Goal: Transaction & Acquisition: Purchase product/service

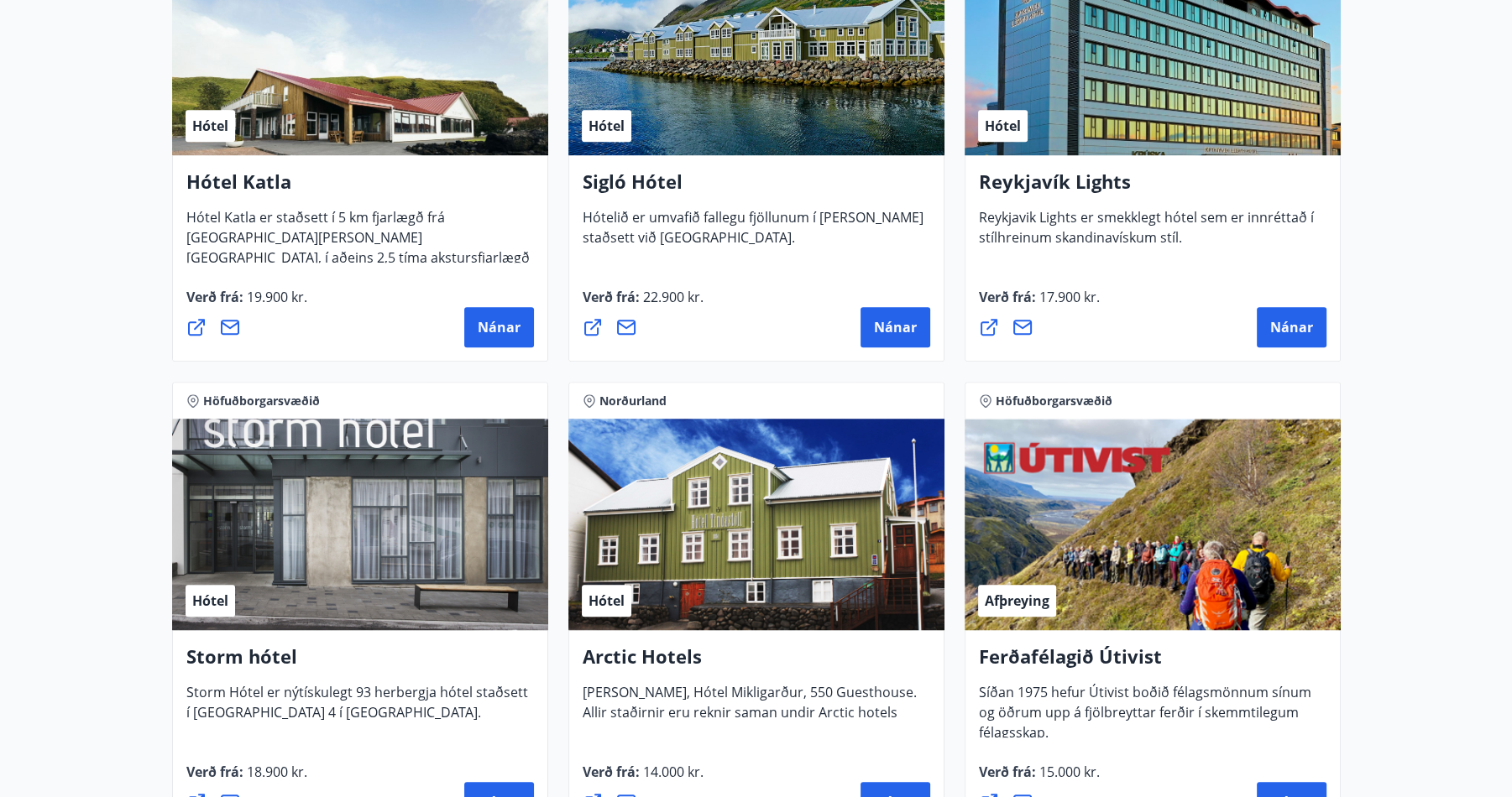
scroll to position [1427, 0]
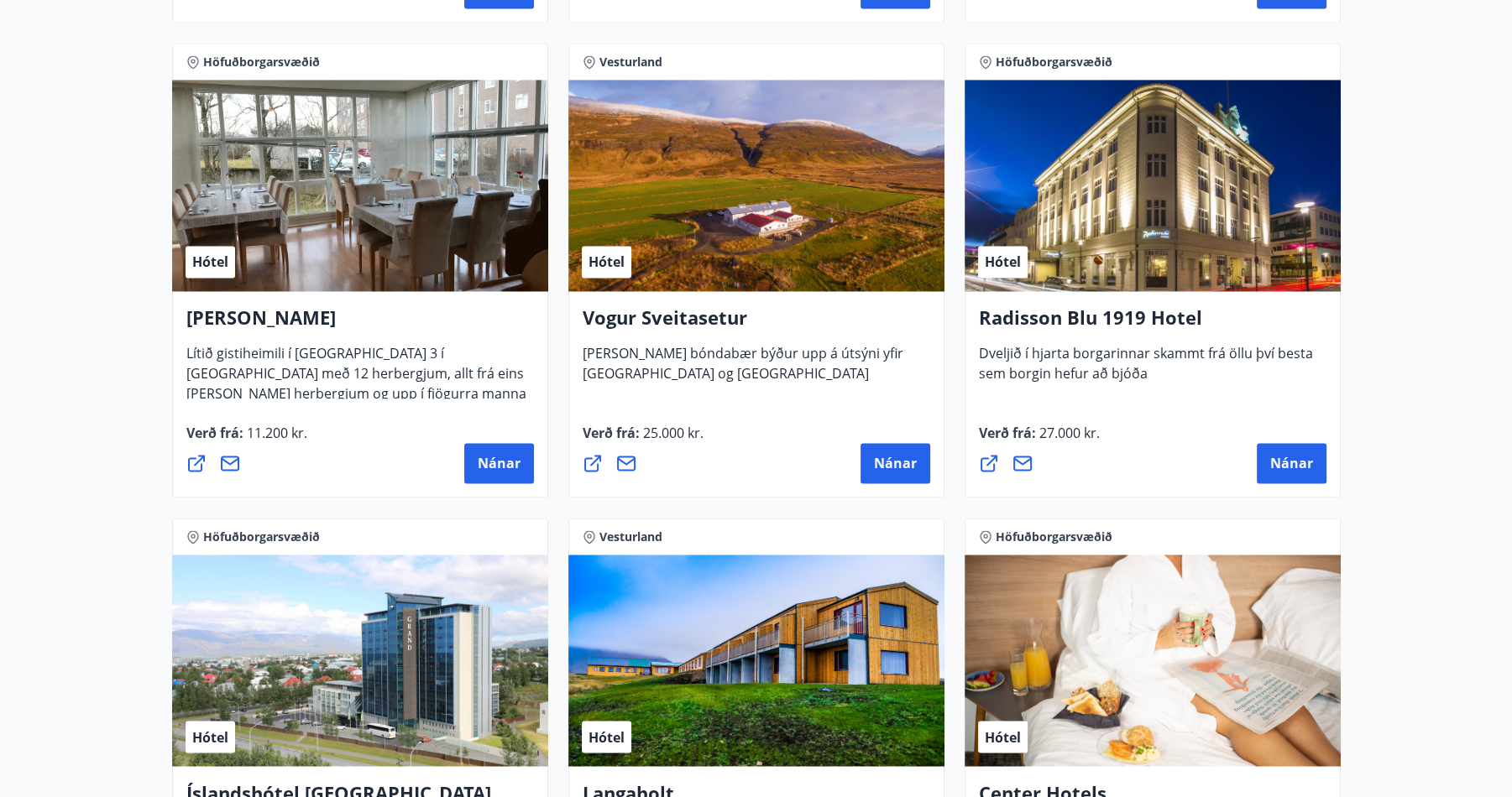
scroll to position [3047, 0]
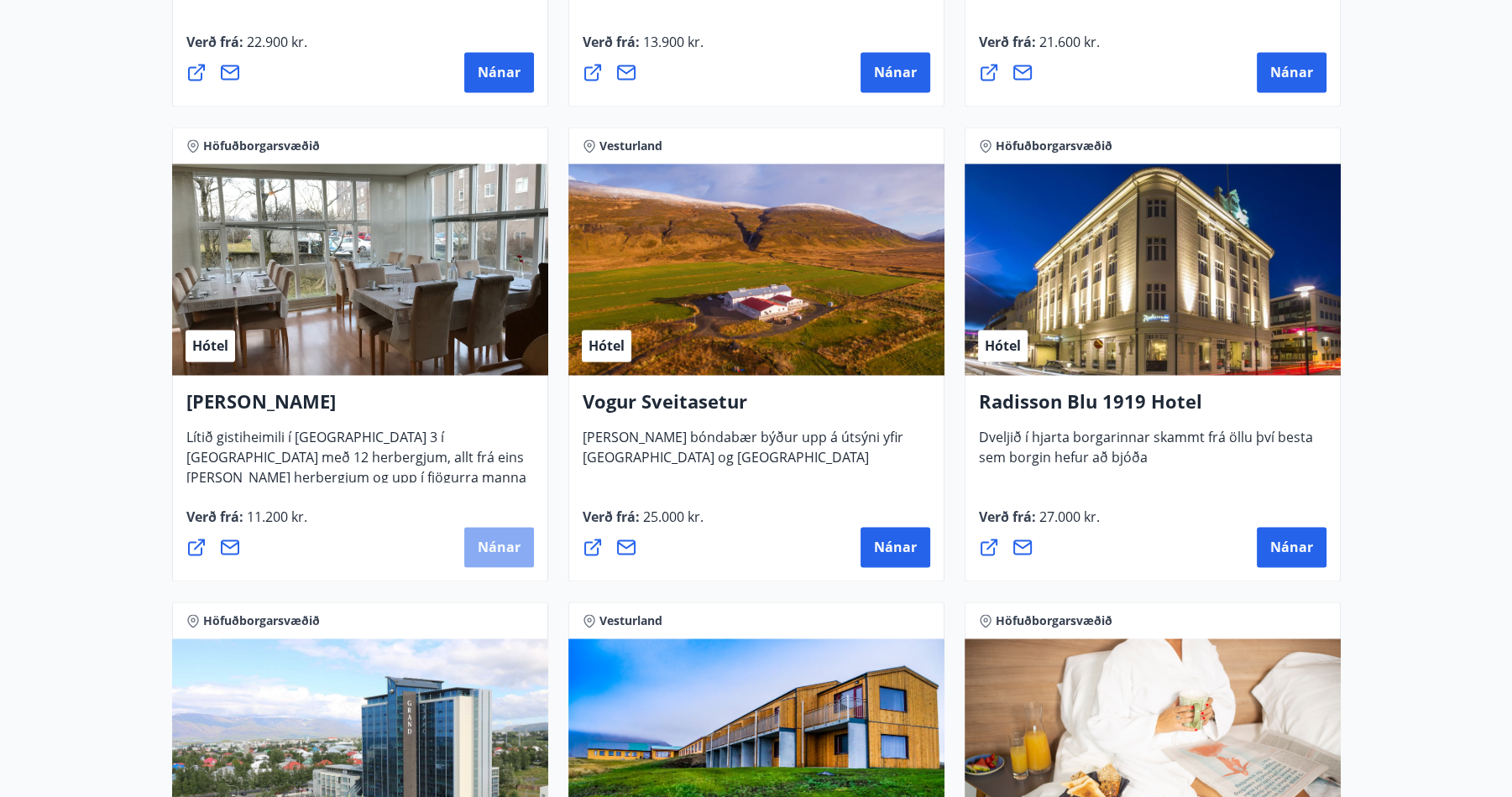
click at [509, 542] on span "Nánar" at bounding box center [500, 547] width 43 height 19
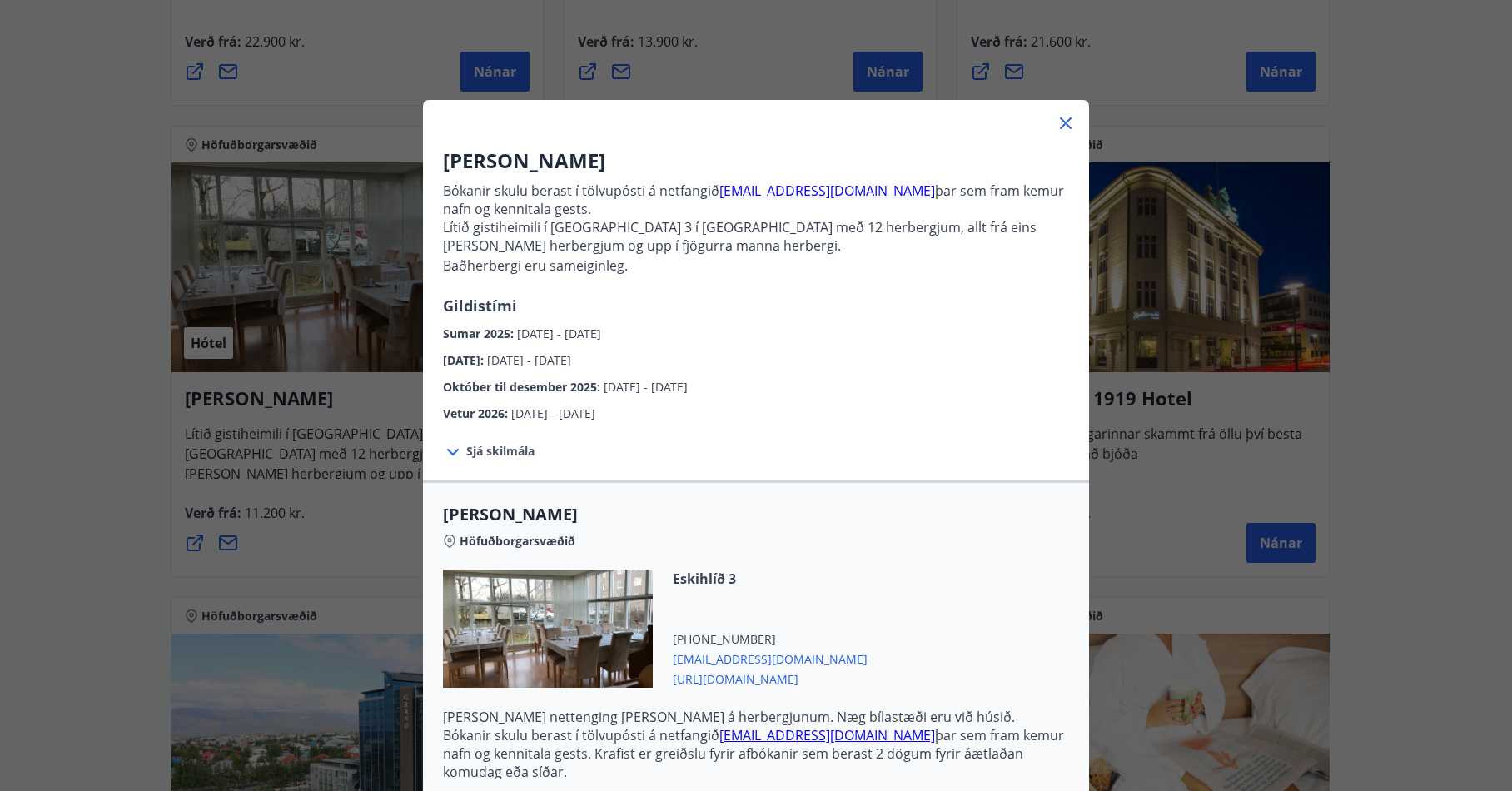
click at [1056, 116] on icon at bounding box center [1065, 123] width 20 height 20
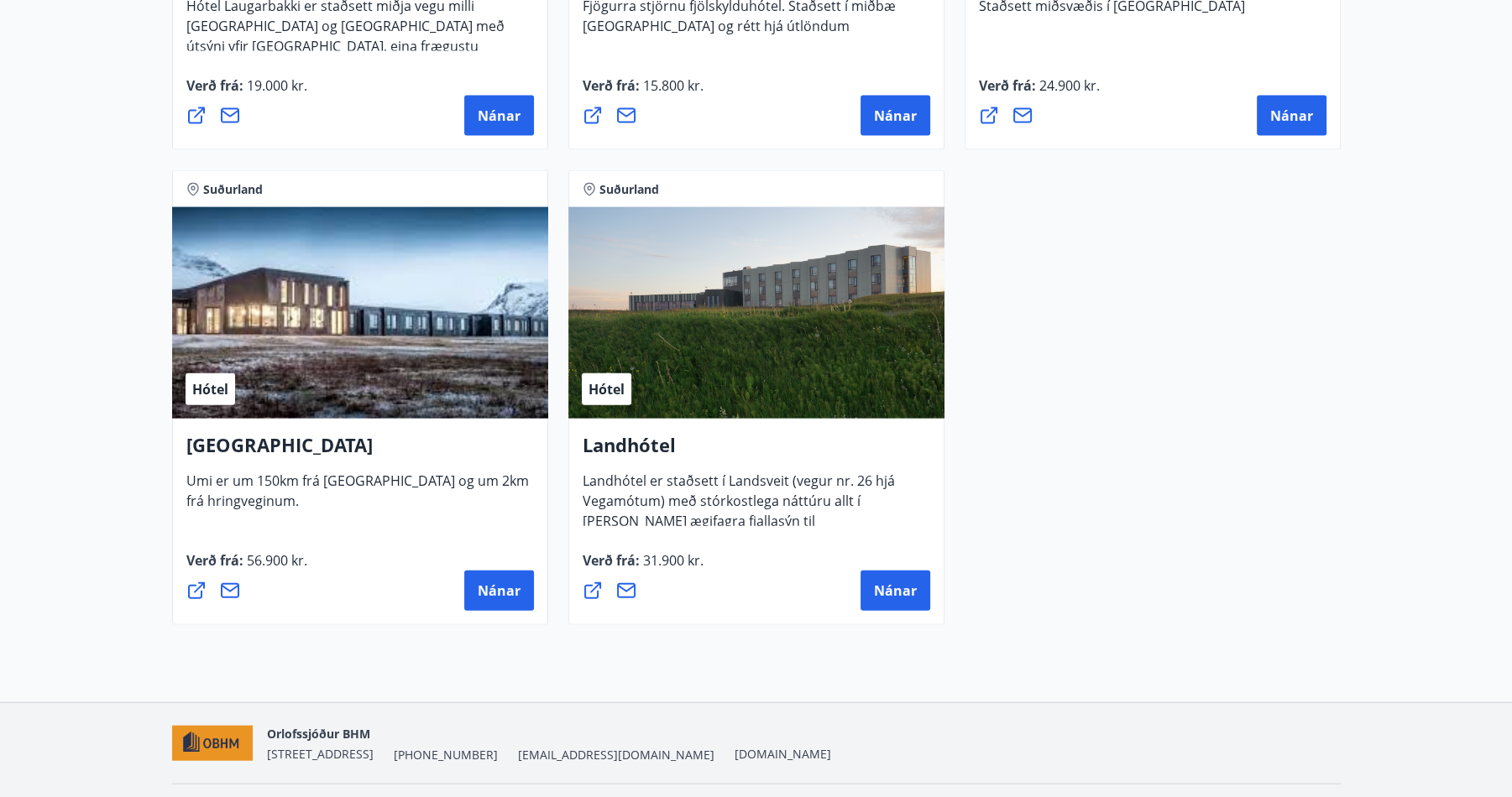
scroll to position [4473, 0]
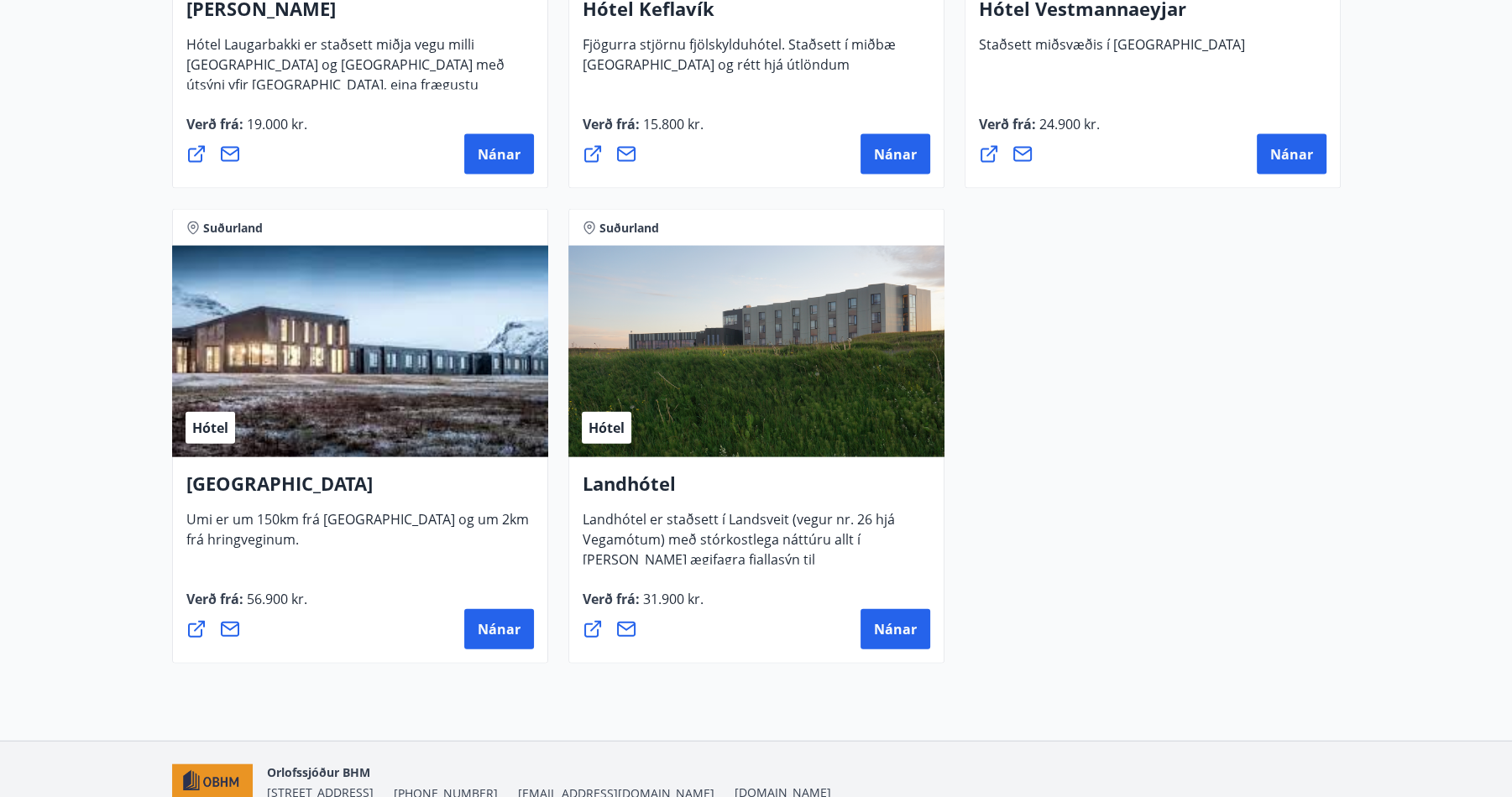
drag, startPoint x: 1212, startPoint y: 307, endPoint x: 1208, endPoint y: 288, distance: 19.4
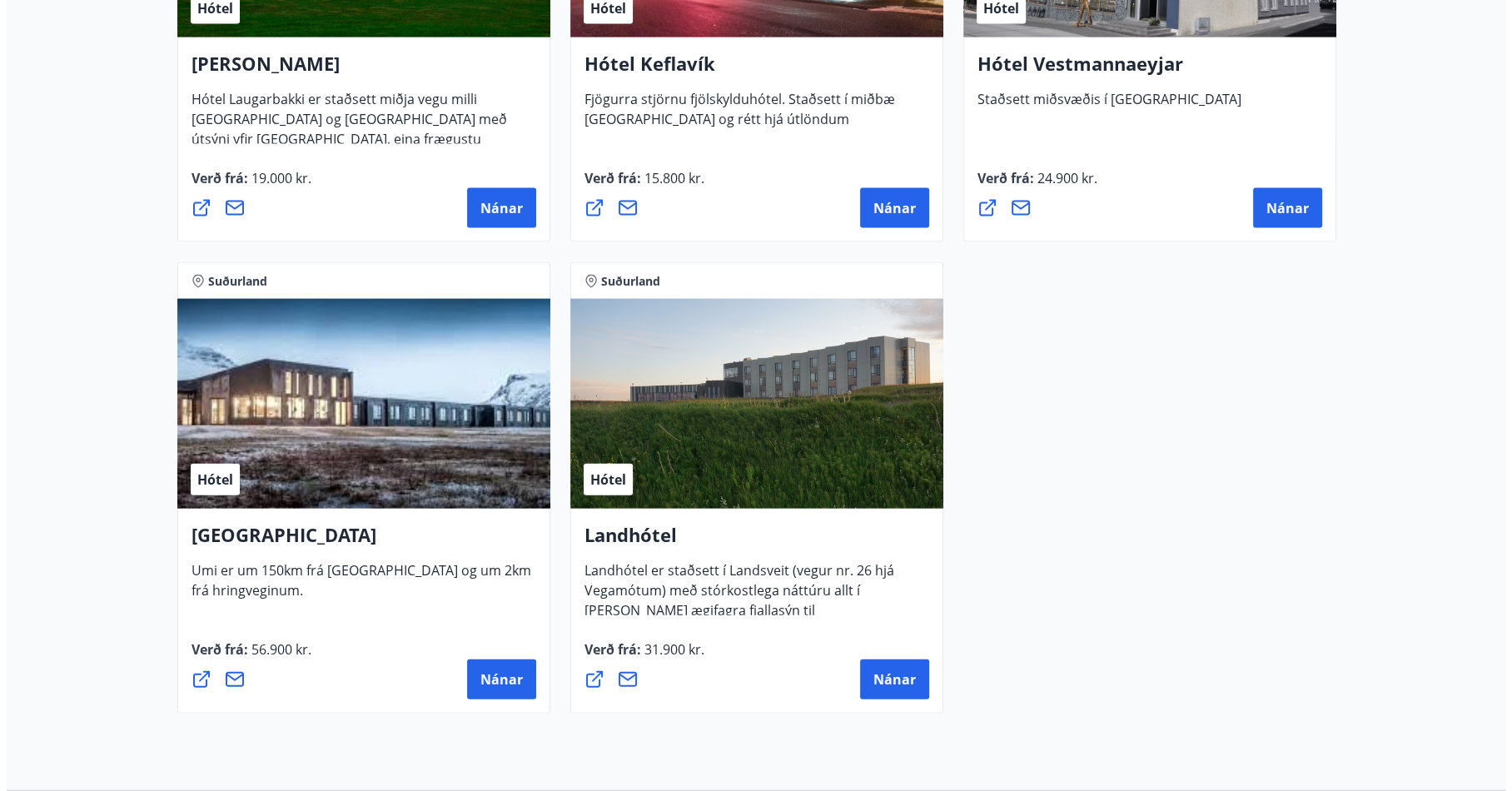
scroll to position [4273, 0]
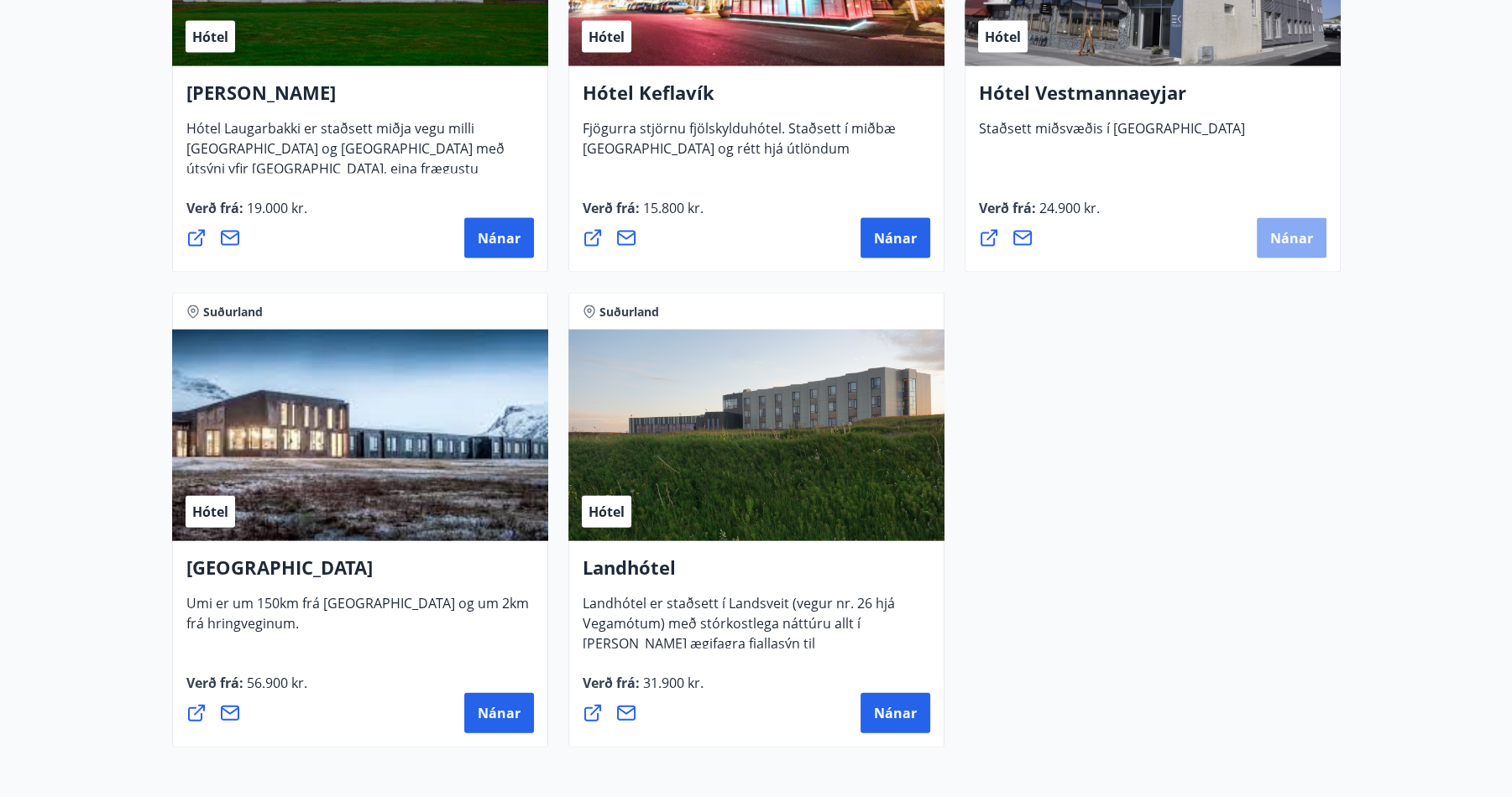
click at [1286, 233] on span "Nánar" at bounding box center [1291, 238] width 43 height 19
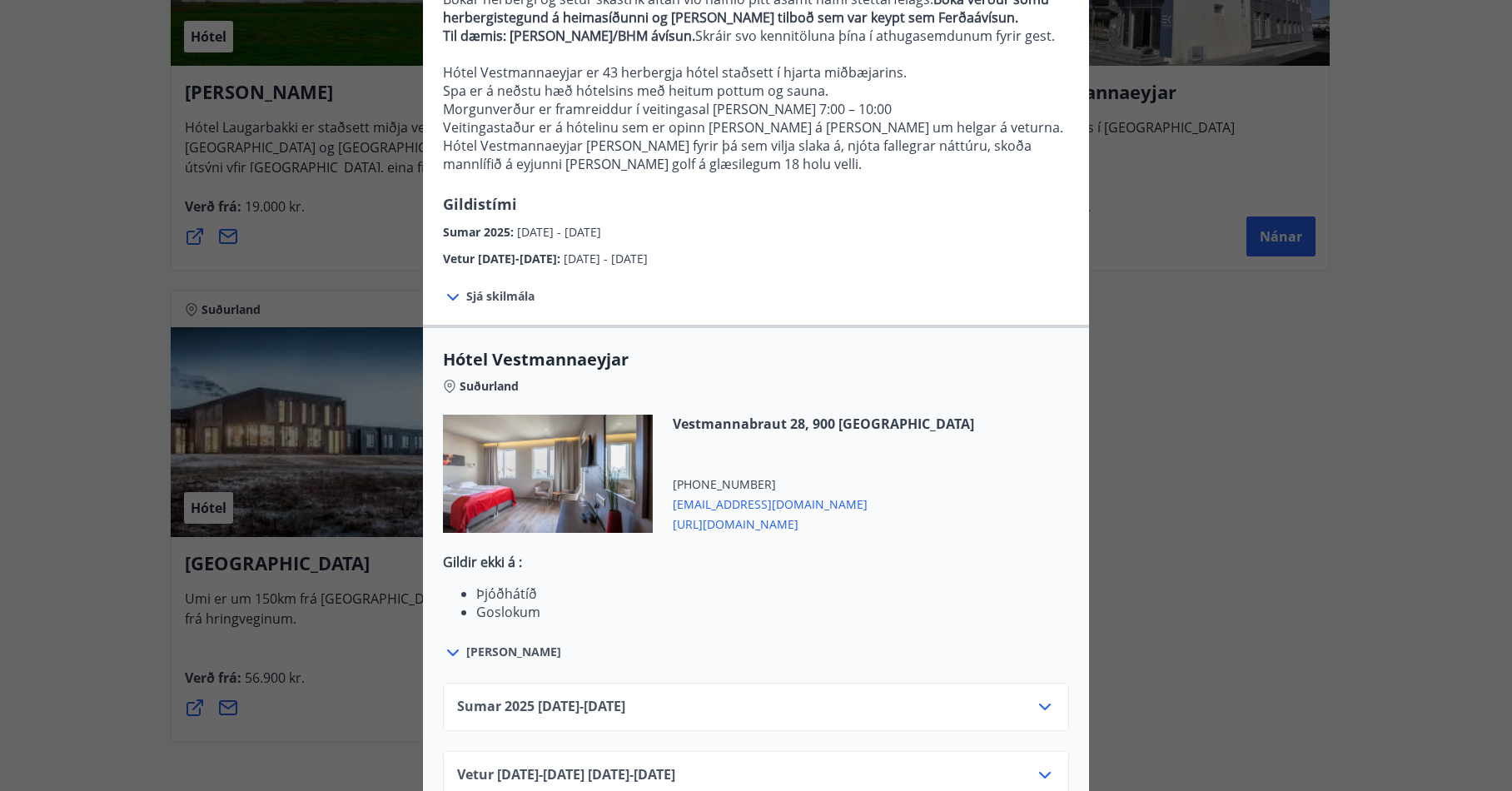
scroll to position [250, 0]
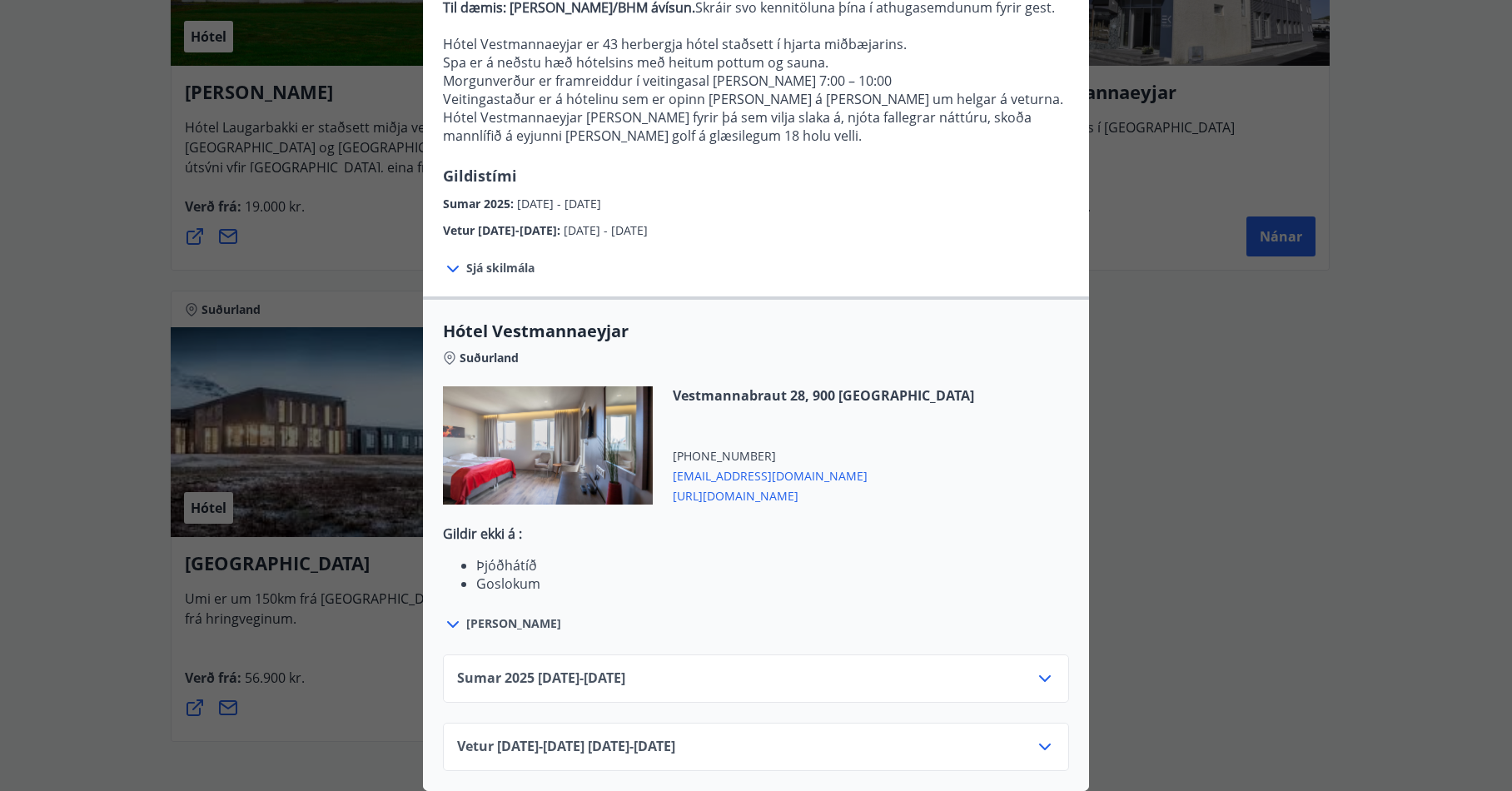
click at [1047, 669] on icon at bounding box center [1044, 678] width 20 height 20
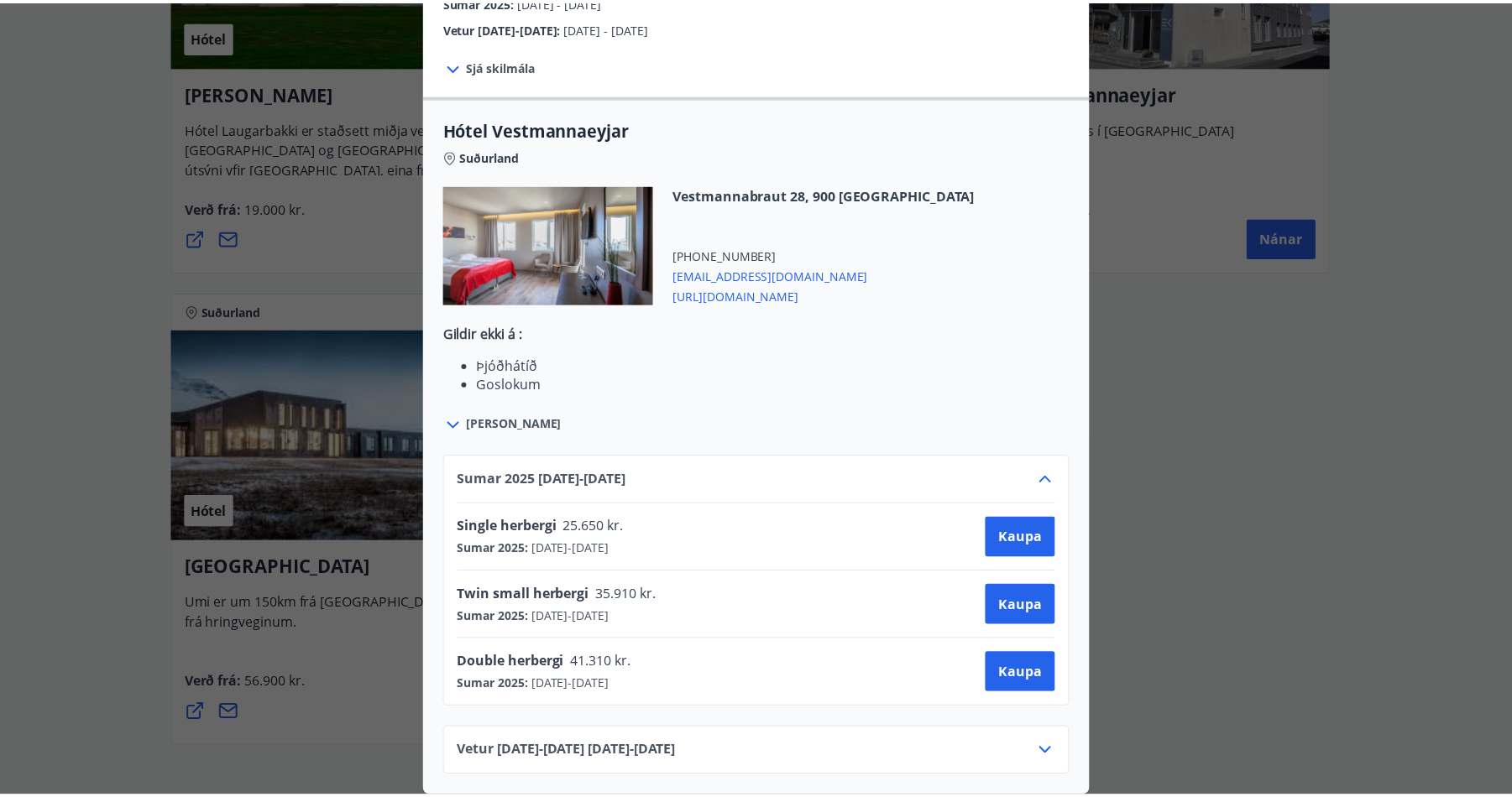
scroll to position [0, 0]
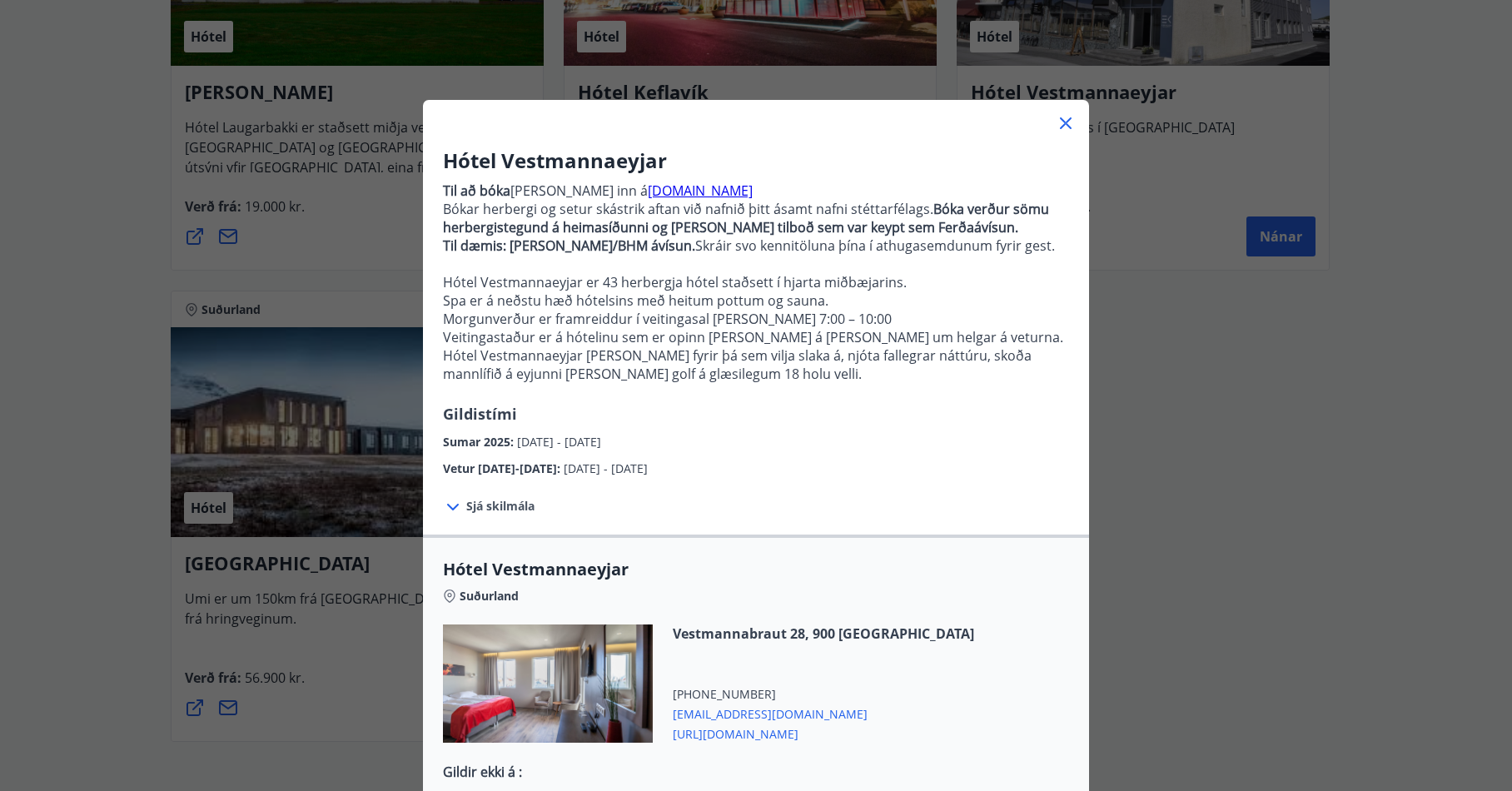
click at [1269, 362] on div "Hótel Vestmannaeyjar Til að [PERSON_NAME] [PERSON_NAME] inn á [DOMAIN_NAME] Bók…" at bounding box center [756, 395] width 1512 height 791
click at [1061, 127] on icon at bounding box center [1065, 123] width 20 height 20
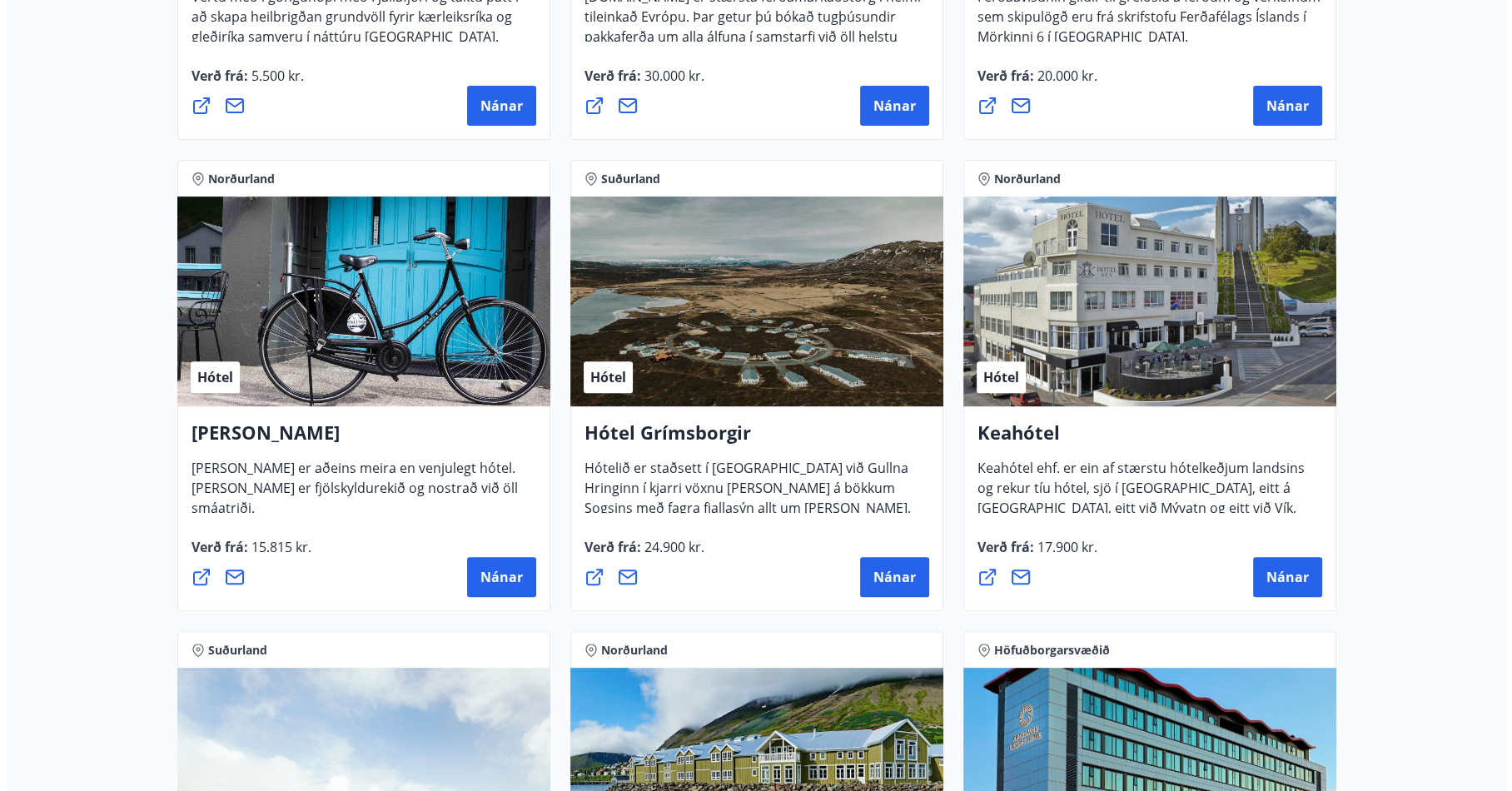
scroll to position [692, 0]
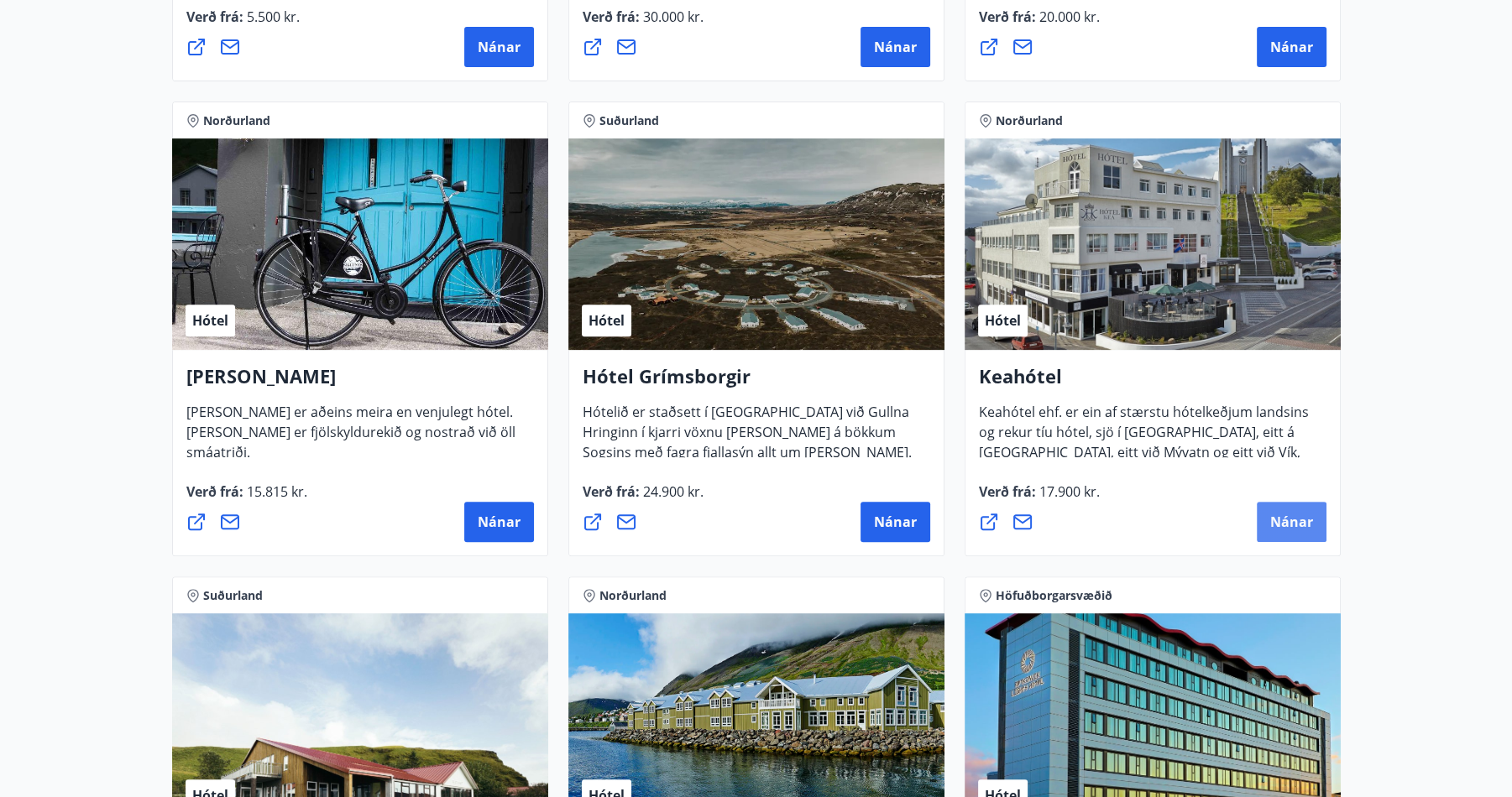
click at [1274, 528] on span "Nánar" at bounding box center [1291, 522] width 43 height 19
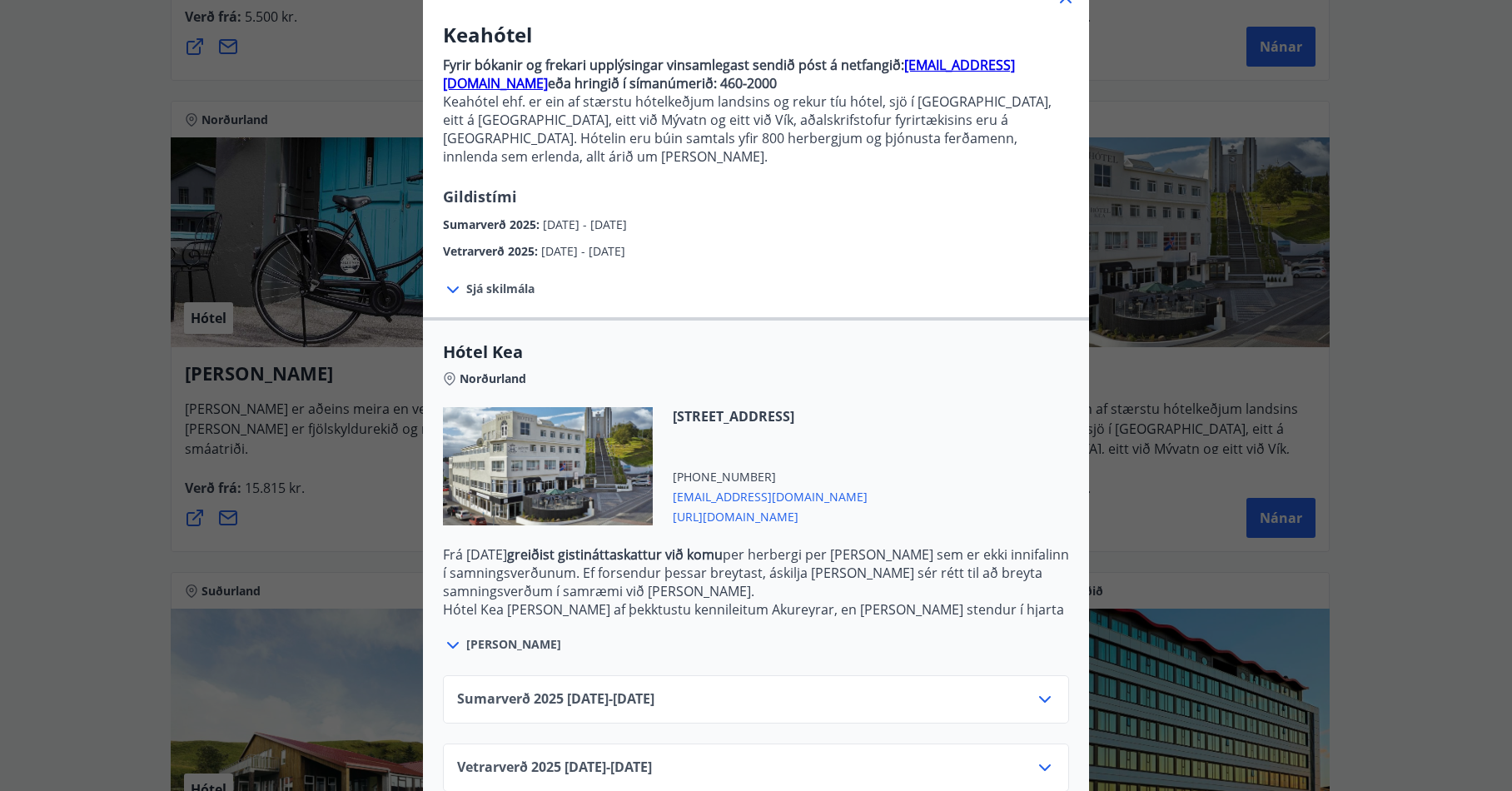
scroll to position [140, 0]
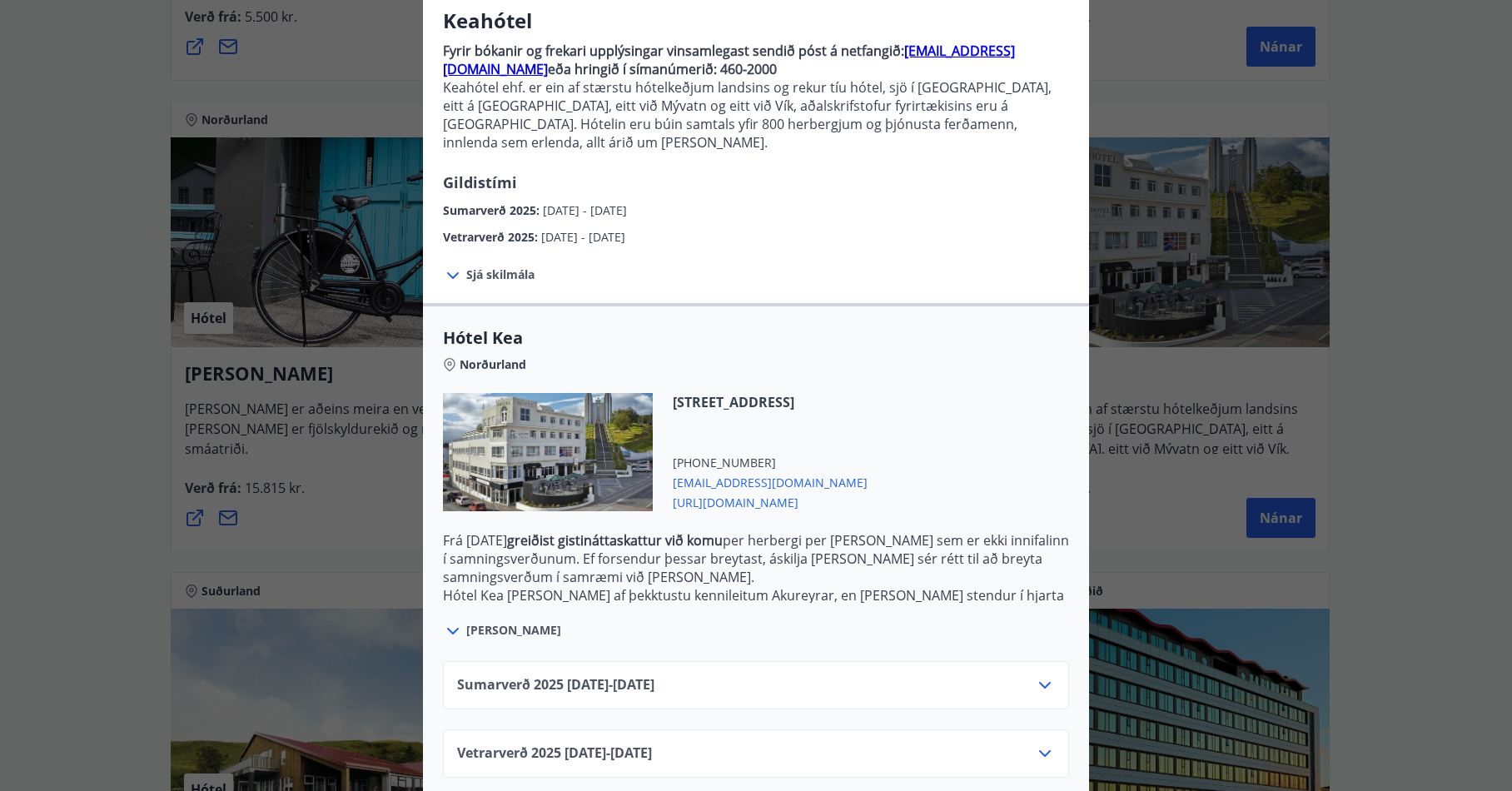
click at [1044, 675] on icon at bounding box center [1044, 685] width 20 height 20
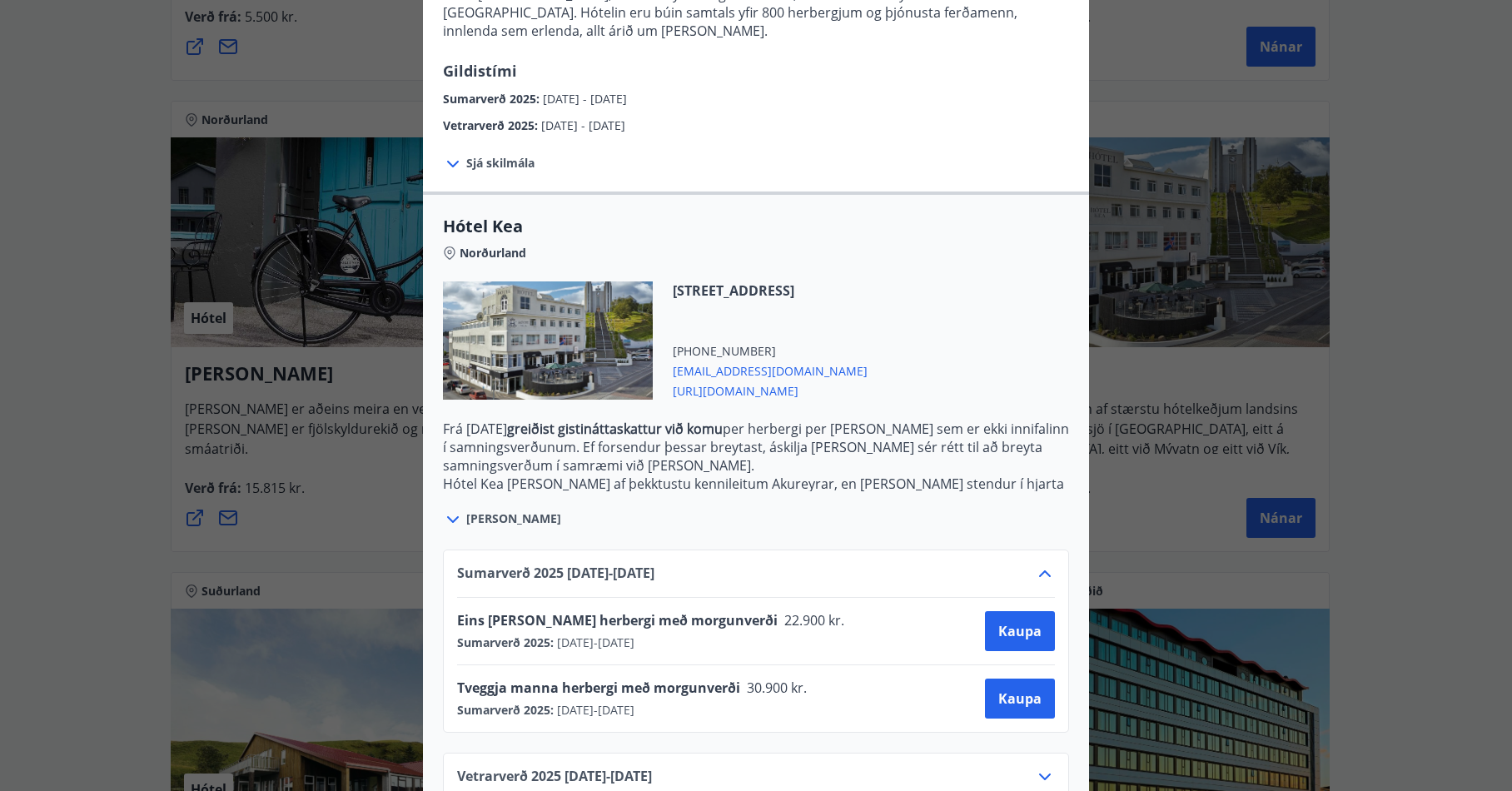
scroll to position [274, 0]
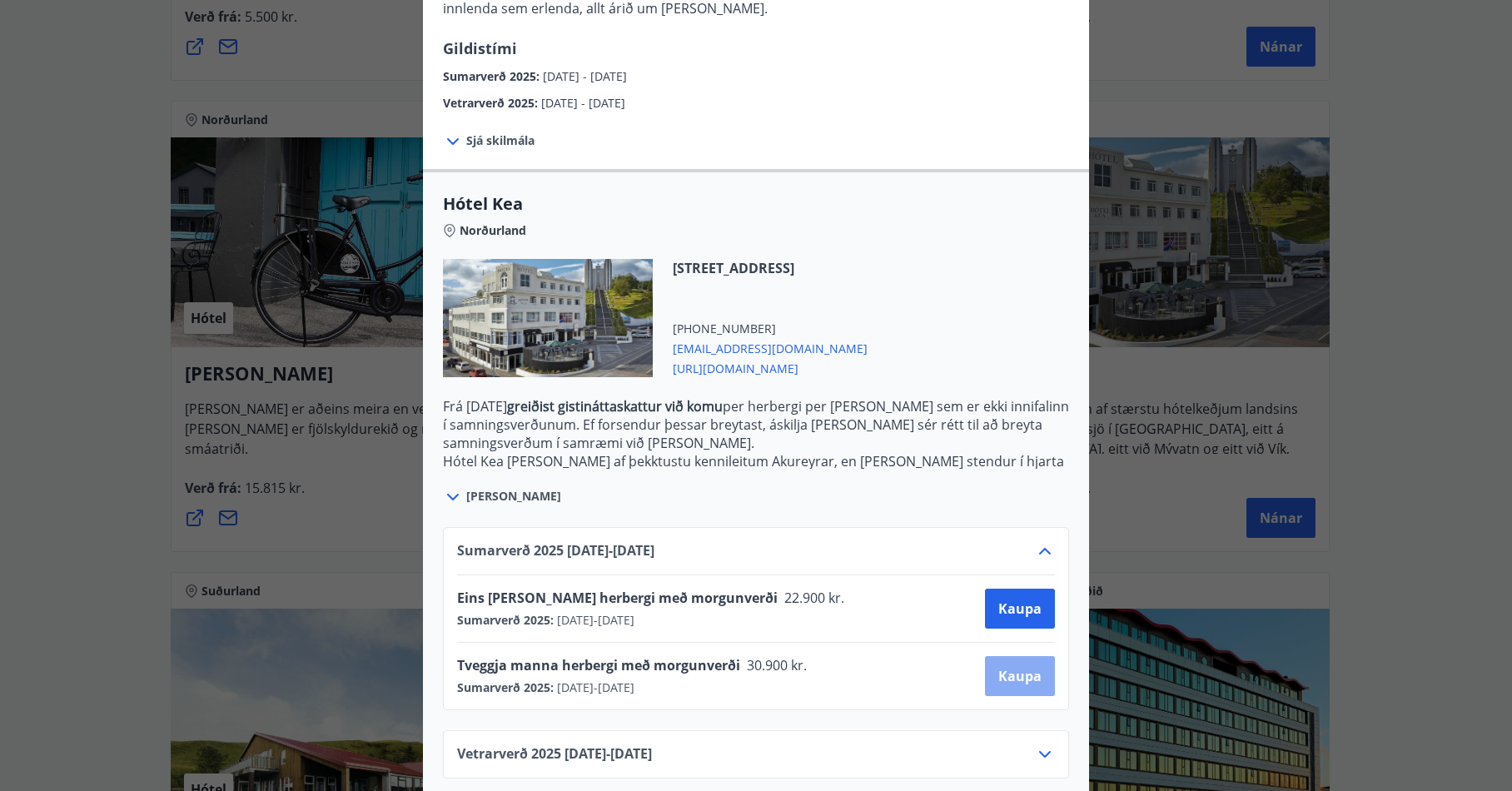
click at [1008, 667] on span "Kaupa" at bounding box center [1020, 676] width 43 height 19
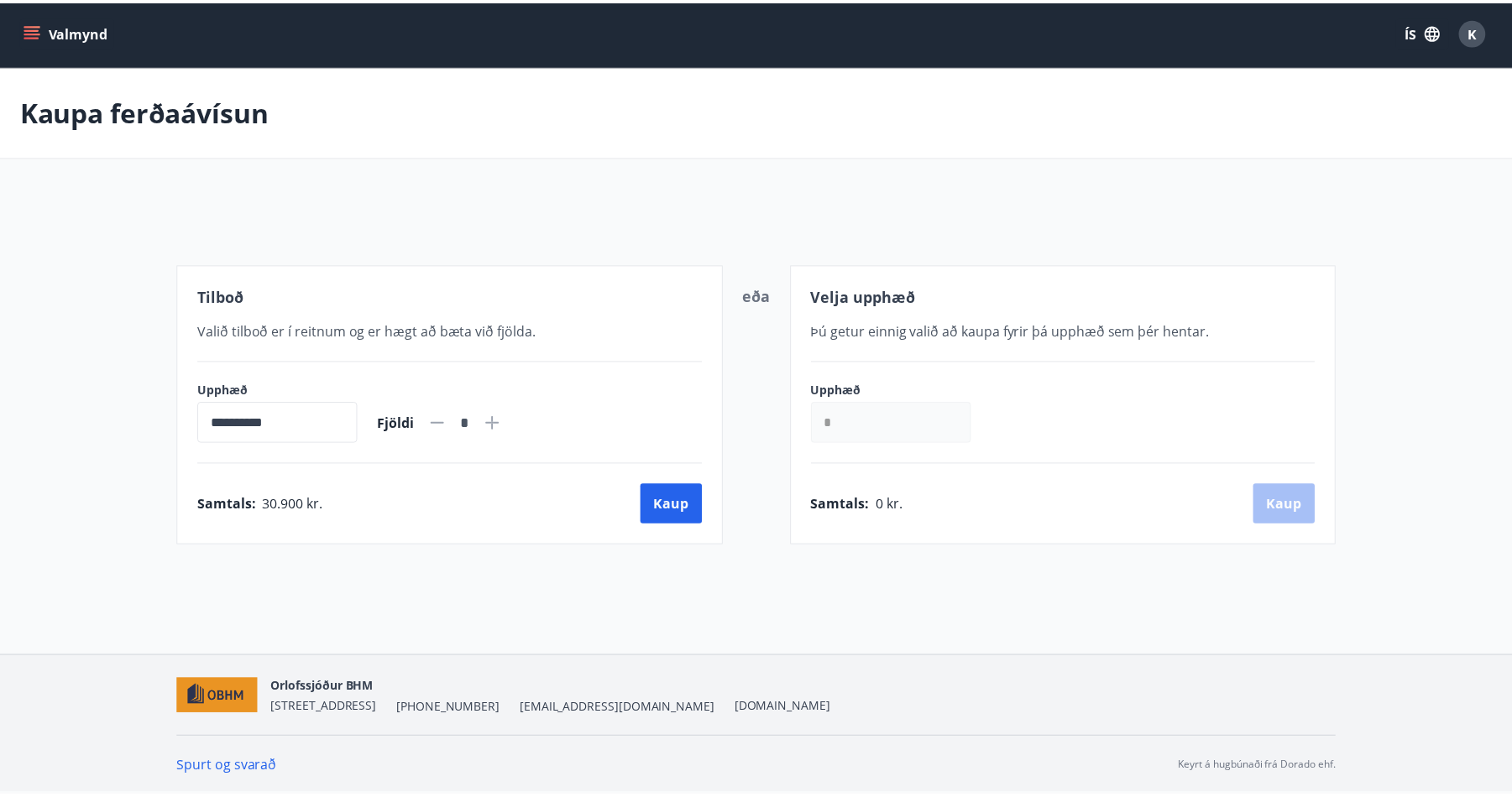
scroll to position [2, 0]
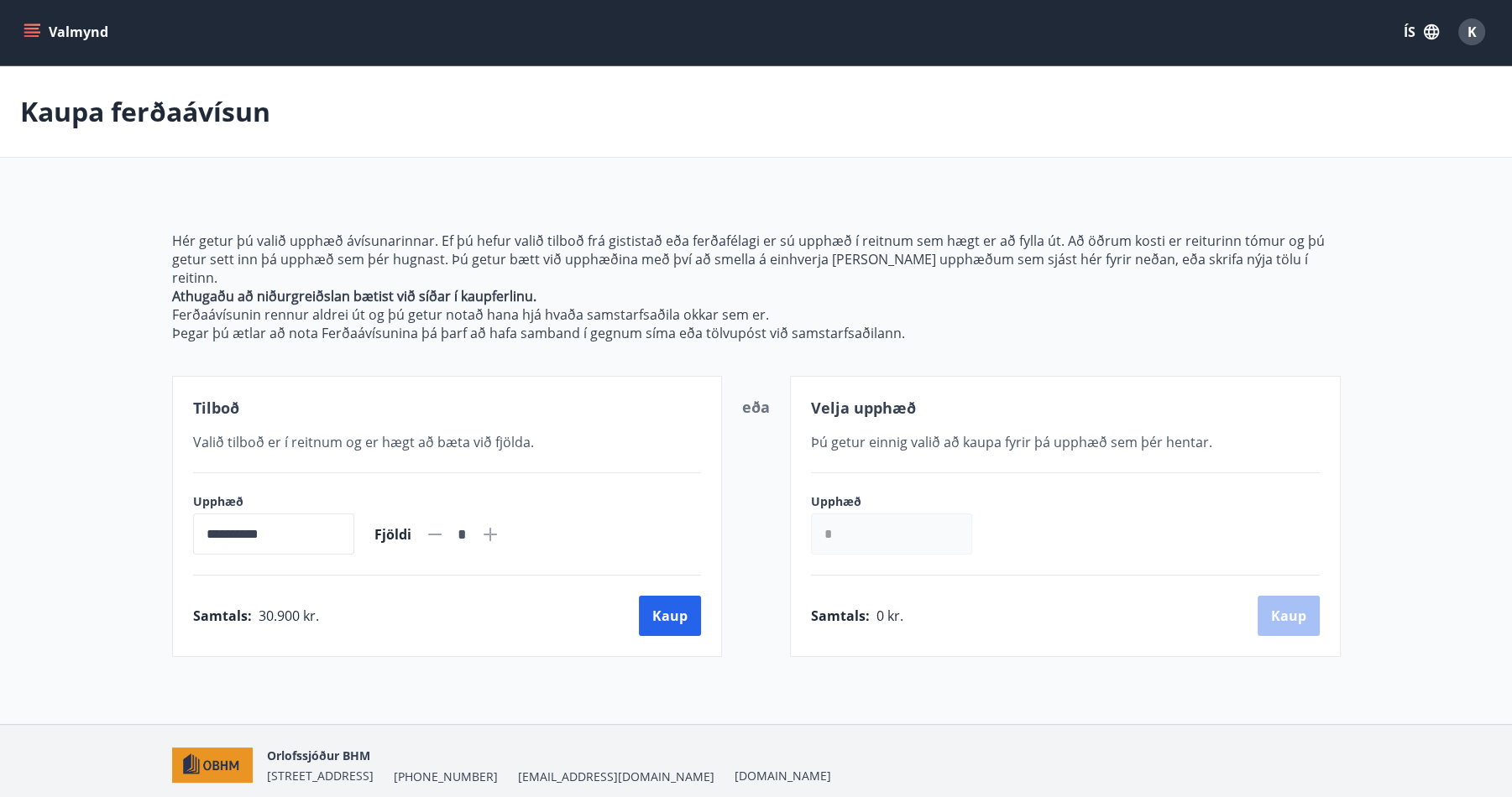
click at [501, 525] on icon at bounding box center [489, 534] width 20 height 20
type input "*"
click at [115, 475] on main "**********" at bounding box center [756, 361] width 1512 height 590
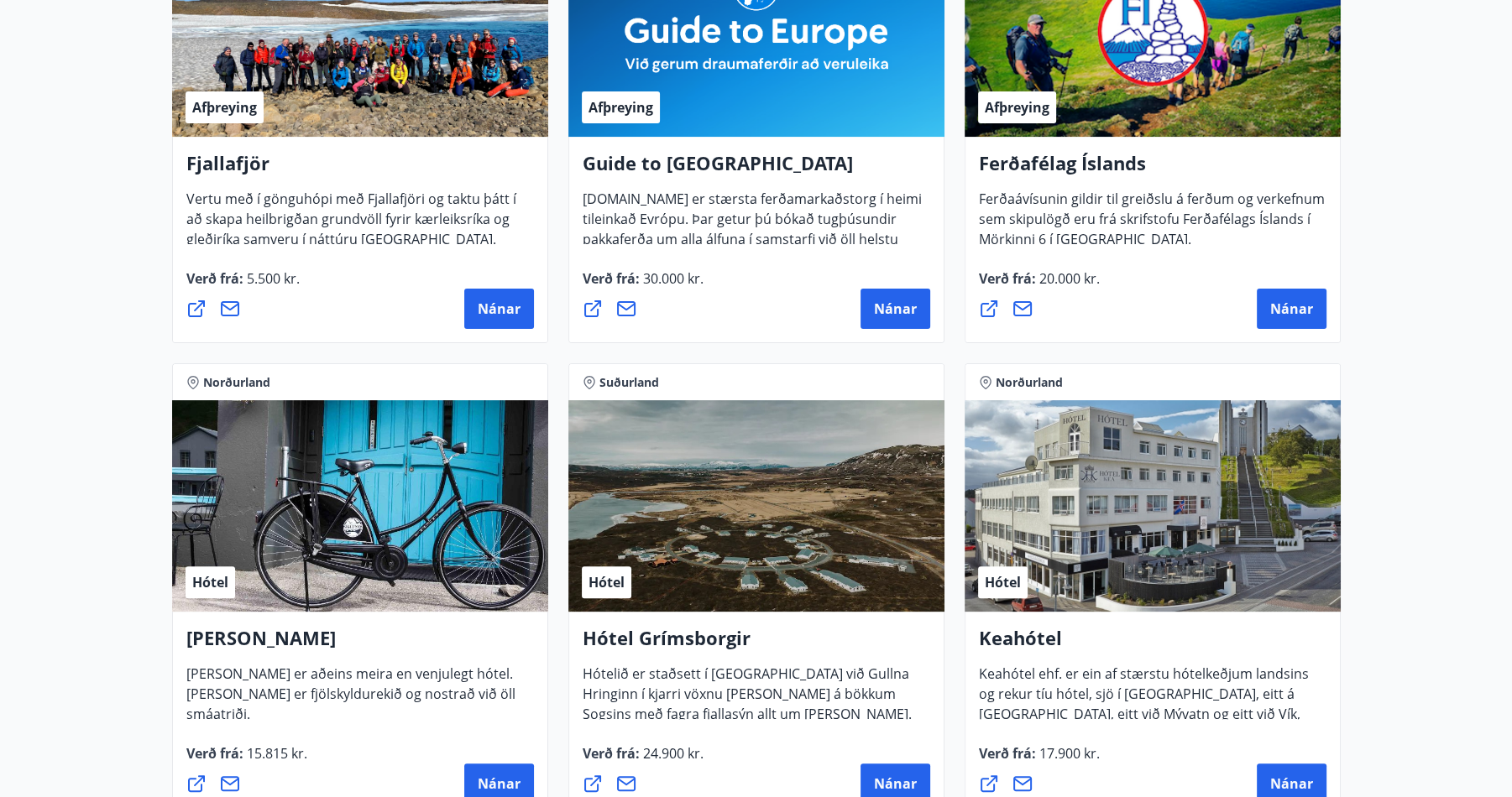
scroll to position [589, 0]
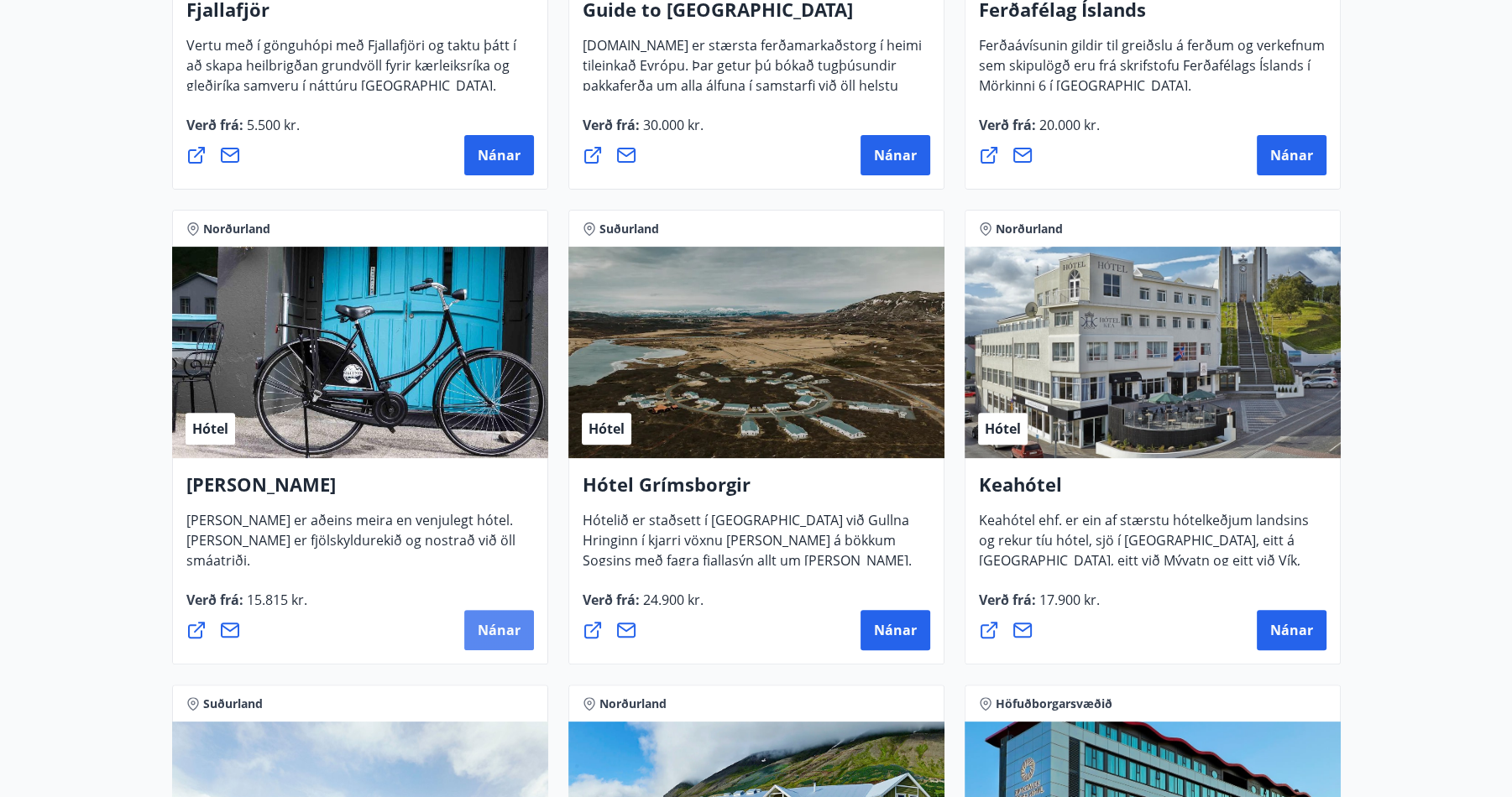
click at [507, 636] on span "Nánar" at bounding box center [500, 630] width 43 height 19
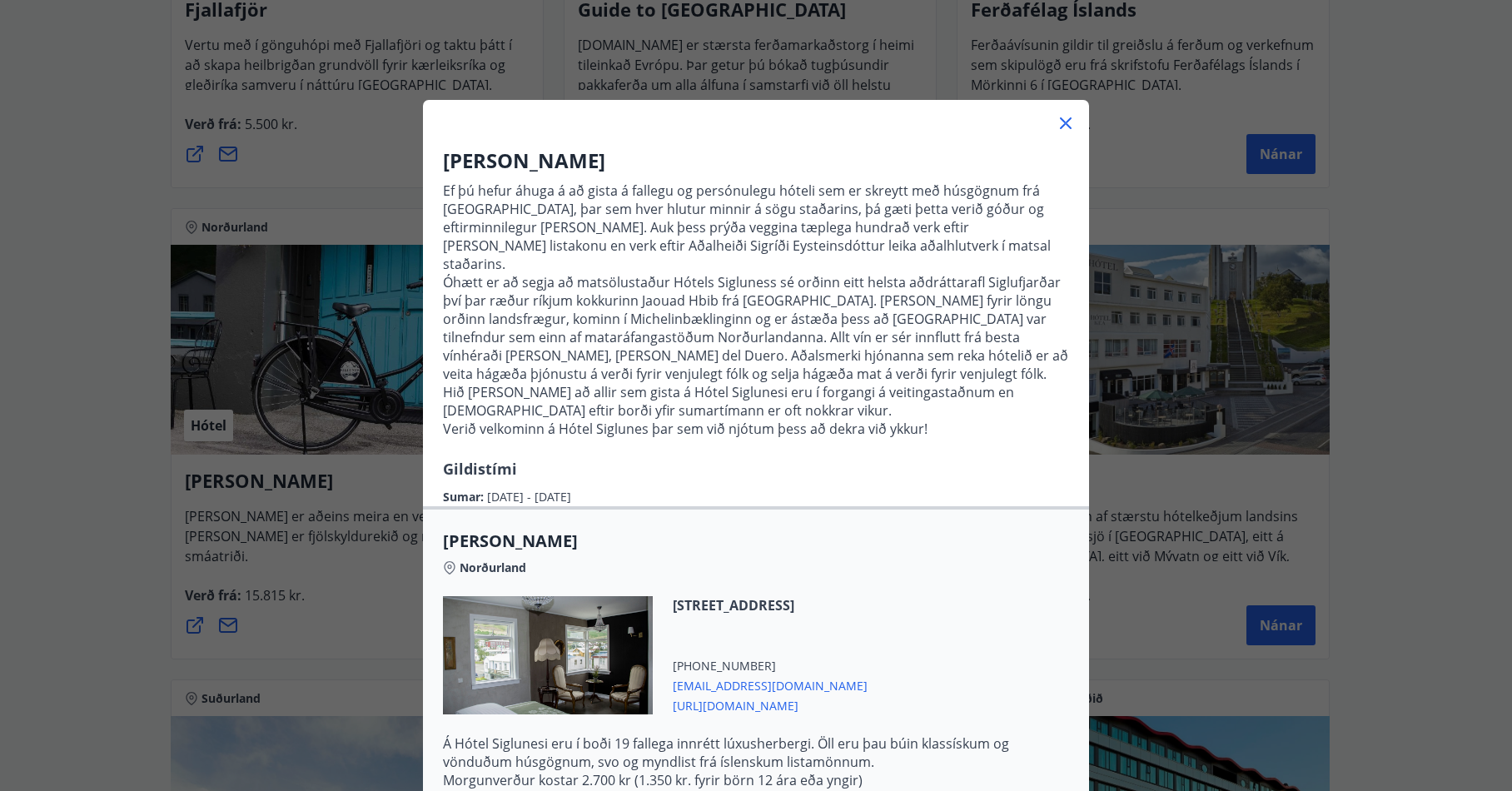
click at [82, 271] on div "Hótel Siglunes Ef þú hefur áhuga á að gista á fallegu og persónulegu hóteli sem…" at bounding box center [756, 395] width 1512 height 791
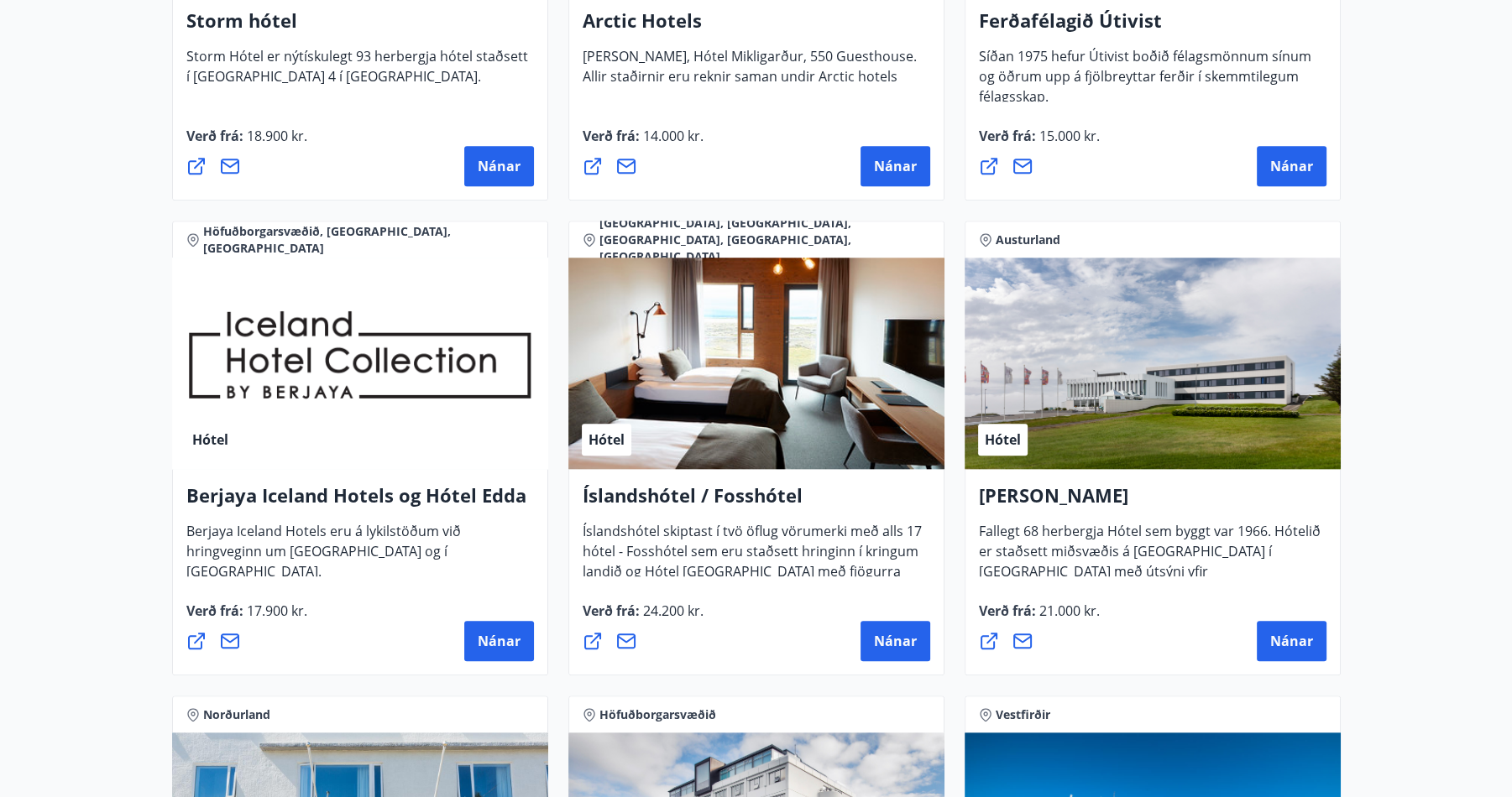
scroll to position [2015, 0]
